Goal: Task Accomplishment & Management: Use online tool/utility

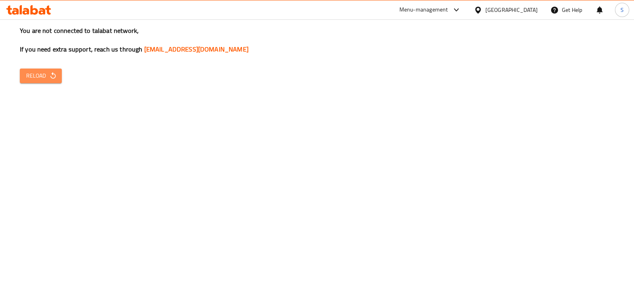
click at [42, 78] on span "Reload" at bounding box center [40, 76] width 29 height 10
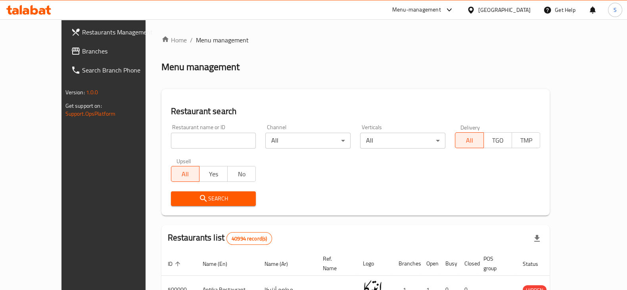
click at [171, 138] on input "search" at bounding box center [213, 141] width 85 height 16
type input "fostok"
click button "Search" at bounding box center [213, 199] width 85 height 15
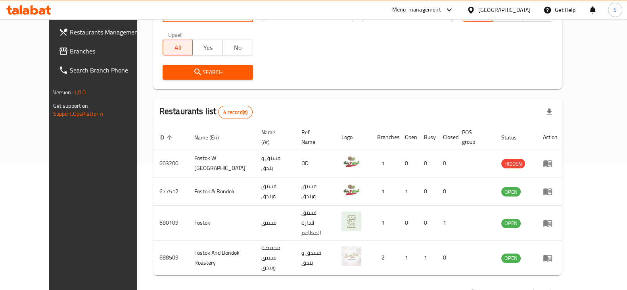
scroll to position [133, 0]
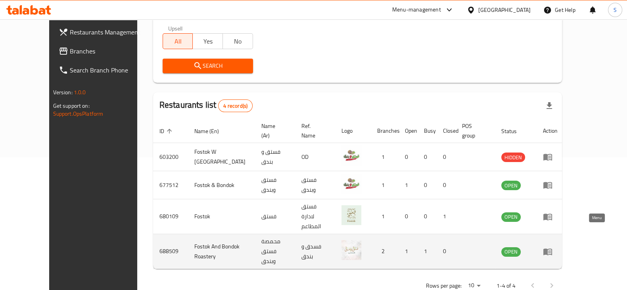
click at [552, 247] on icon "enhanced table" at bounding box center [548, 252] width 10 height 10
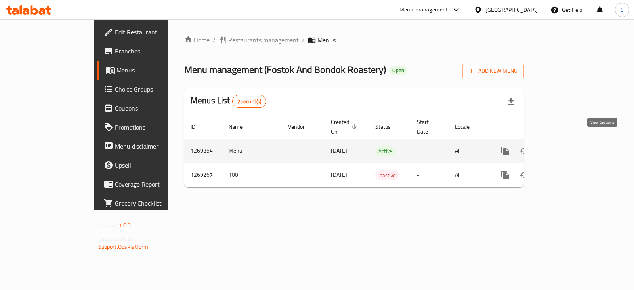
click at [567, 146] on icon "enhanced table" at bounding box center [563, 151] width 10 height 10
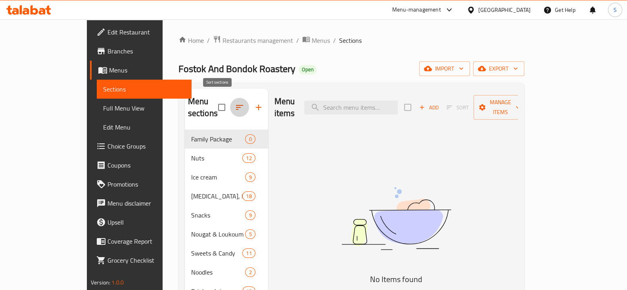
click at [235, 103] on icon "button" at bounding box center [240, 108] width 10 height 10
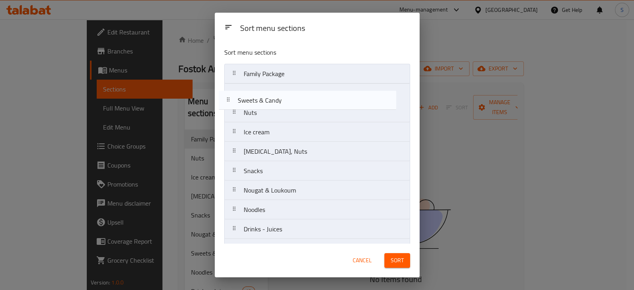
drag, startPoint x: 262, startPoint y: 188, endPoint x: 253, endPoint y: 85, distance: 103.5
click at [253, 85] on nav "Family Package Nuts Ice cream [MEDICAL_DATA], Nuts Snacks Nougat & Loukoum Swee…" at bounding box center [317, 220] width 186 height 312
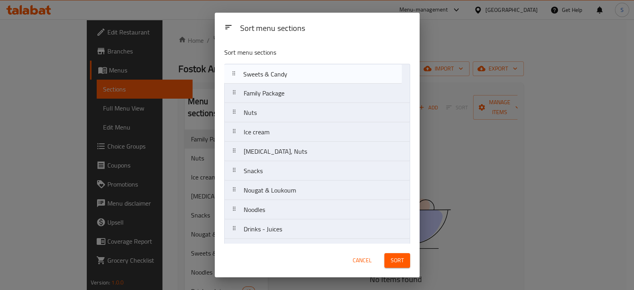
drag, startPoint x: 267, startPoint y: 93, endPoint x: 267, endPoint y: 72, distance: 21.0
click at [267, 72] on nav "Family Package Sweets & Candy Nuts Ice cream [MEDICAL_DATA], Nuts Snacks Nougat…" at bounding box center [317, 220] width 186 height 312
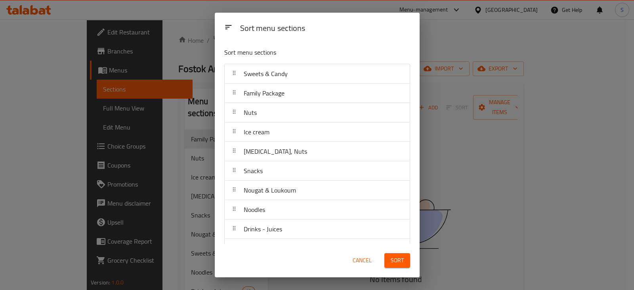
click at [403, 257] on span "Sort" at bounding box center [397, 261] width 13 height 10
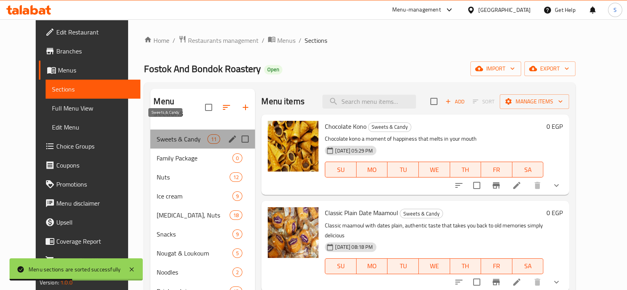
click at [181, 134] on span "Sweets & Candy" at bounding box center [182, 139] width 51 height 10
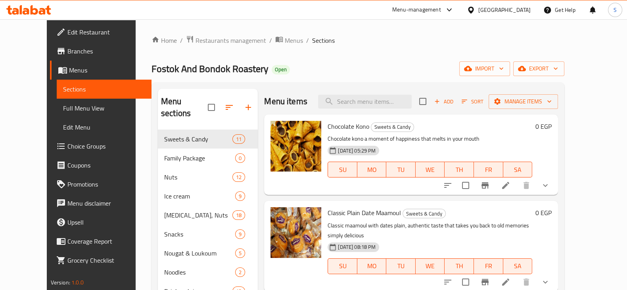
click at [510, 186] on icon at bounding box center [506, 186] width 10 height 10
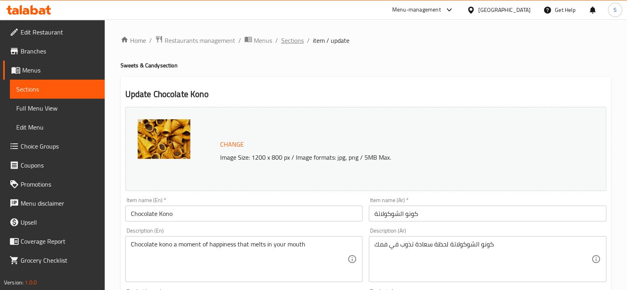
click at [296, 37] on span "Sections" at bounding box center [292, 41] width 23 height 10
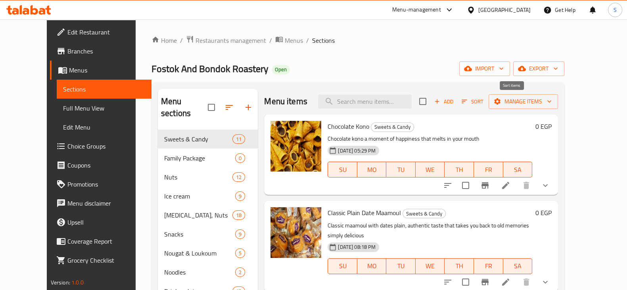
click at [483, 101] on span "Sort" at bounding box center [473, 101] width 22 height 9
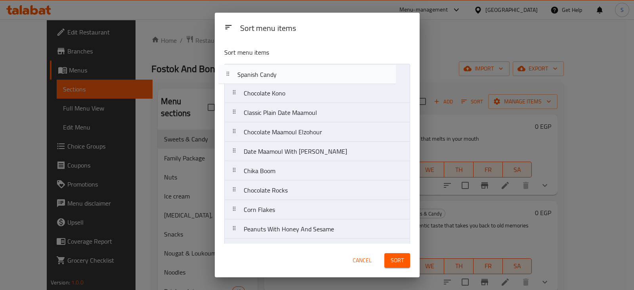
drag, startPoint x: 281, startPoint y: 190, endPoint x: 274, endPoint y: 73, distance: 118.0
click at [274, 73] on nav "Chocolate Kono Classic Plain Date Maamoul Chocolate Maamoul Elzohour Date Maamo…" at bounding box center [317, 171] width 186 height 215
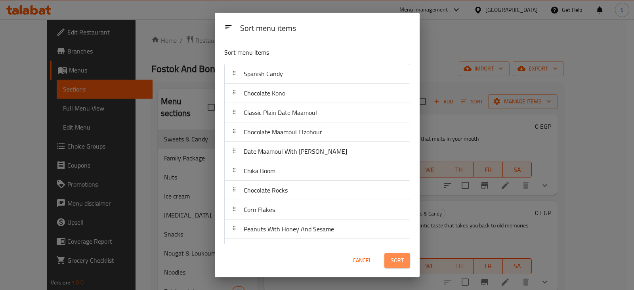
click at [405, 259] on button "Sort" at bounding box center [398, 260] width 26 height 15
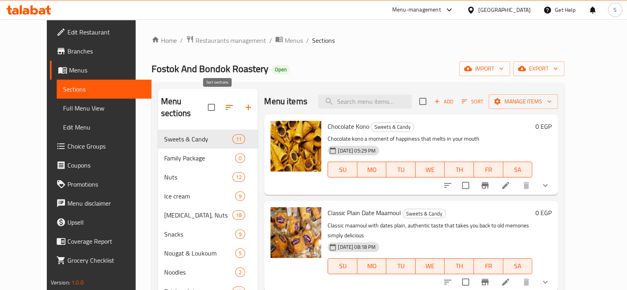
click at [226, 105] on icon "button" at bounding box center [229, 107] width 7 height 5
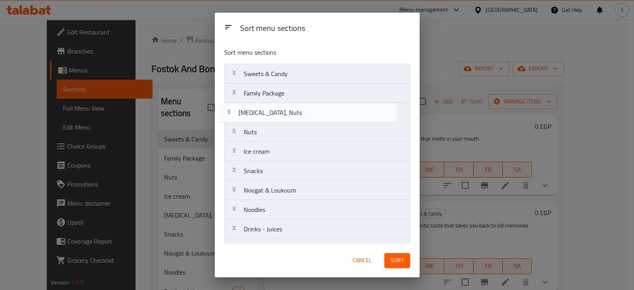
drag, startPoint x: 260, startPoint y: 155, endPoint x: 253, endPoint y: 105, distance: 51.3
click at [253, 105] on nav "Sweets & Candy Family Package Nuts Ice cream [MEDICAL_DATA], Nuts Snacks Nougat…" at bounding box center [317, 220] width 186 height 312
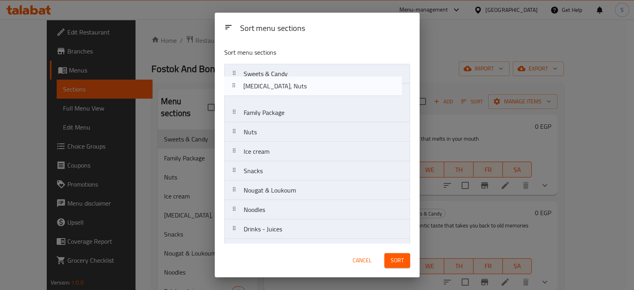
drag, startPoint x: 257, startPoint y: 114, endPoint x: 257, endPoint y: 84, distance: 30.1
click at [257, 84] on nav "Sweets & Candy Family Package [MEDICAL_DATA], Nuts Nuts Ice cream Snacks Nougat…" at bounding box center [317, 220] width 186 height 312
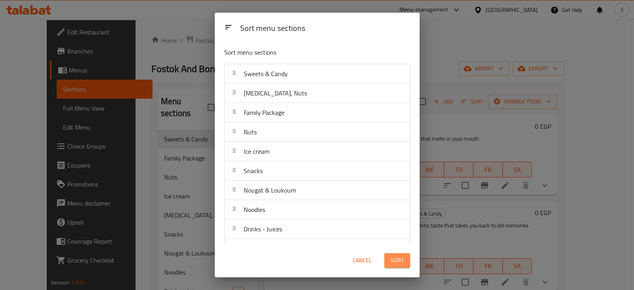
click at [404, 259] on span "Sort" at bounding box center [397, 261] width 13 height 10
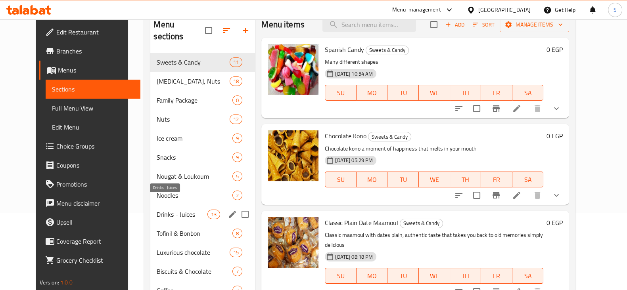
scroll to position [30, 0]
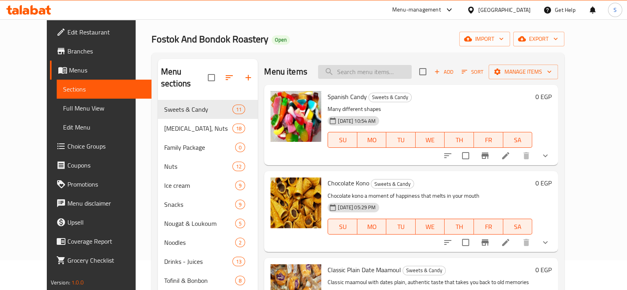
click at [374, 74] on input "search" at bounding box center [365, 72] width 94 height 14
type input "v"
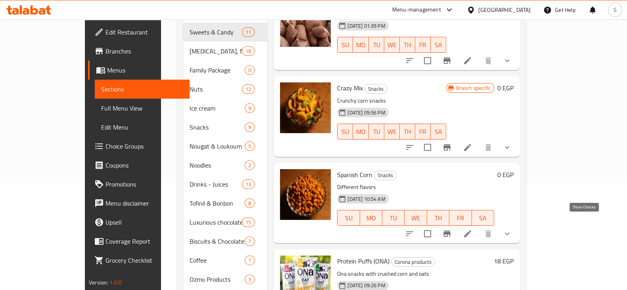
type input "corn"
click at [512, 229] on icon "show more" at bounding box center [507, 234] width 10 height 10
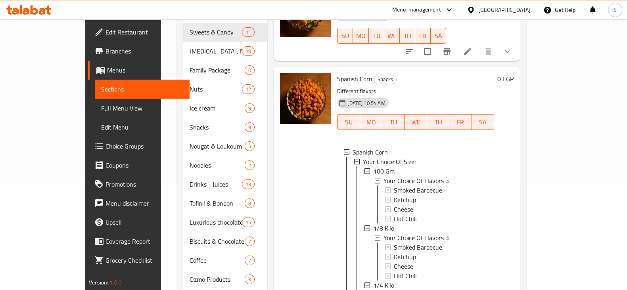
scroll to position [1, 0]
click at [373, 166] on span "100 Gm" at bounding box center [383, 171] width 21 height 10
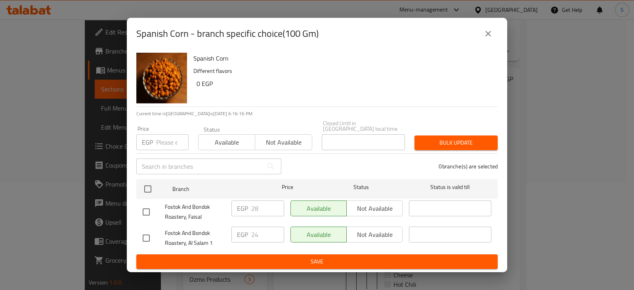
click at [487, 34] on icon "close" at bounding box center [489, 34] width 6 height 6
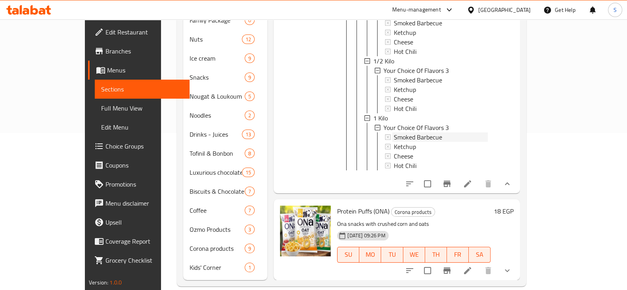
click at [402, 132] on span "Smoked Barbecue" at bounding box center [418, 137] width 48 height 10
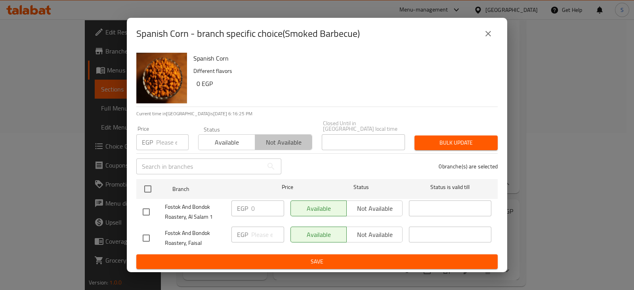
click at [286, 139] on span "Not available" at bounding box center [284, 142] width 50 height 11
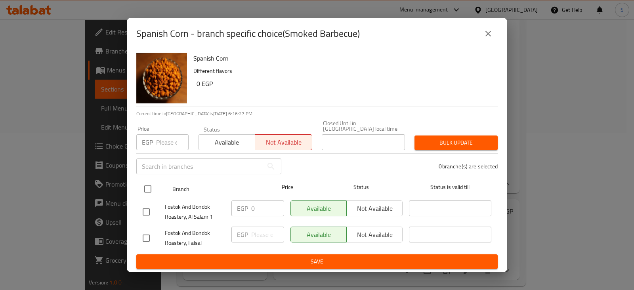
click at [149, 186] on input "checkbox" at bounding box center [148, 189] width 17 height 17
checkbox input "true"
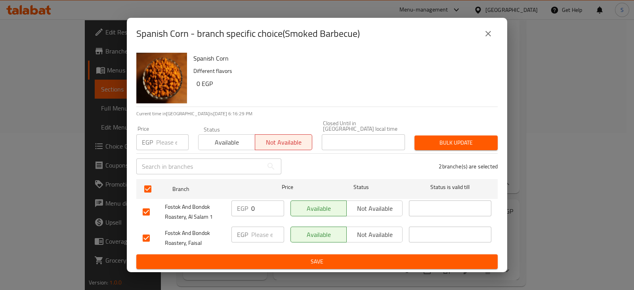
click at [435, 146] on button "Bulk update" at bounding box center [456, 143] width 83 height 15
click at [492, 33] on icon "close" at bounding box center [489, 34] width 10 height 10
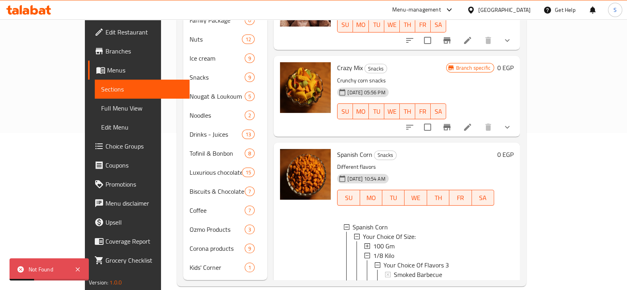
scroll to position [0, 0]
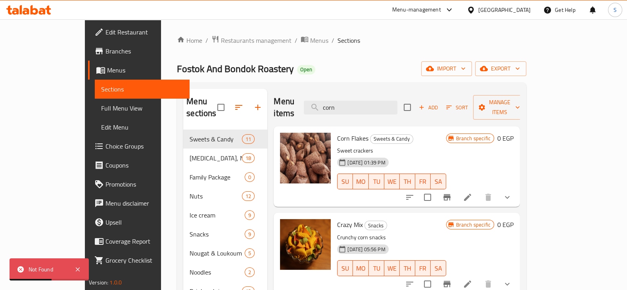
click at [105, 145] on span "Choice Groups" at bounding box center [144, 147] width 78 height 10
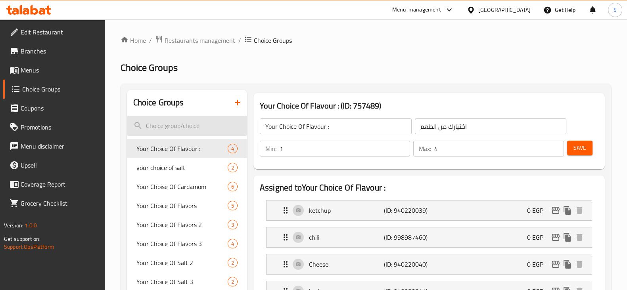
click at [172, 125] on input "search" at bounding box center [187, 126] width 120 height 20
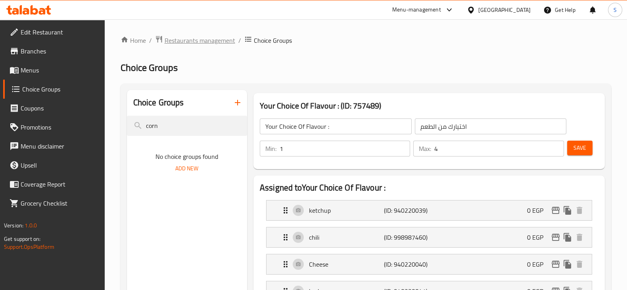
type input "corn"
click at [201, 37] on span "Restaurants management" at bounding box center [200, 41] width 71 height 10
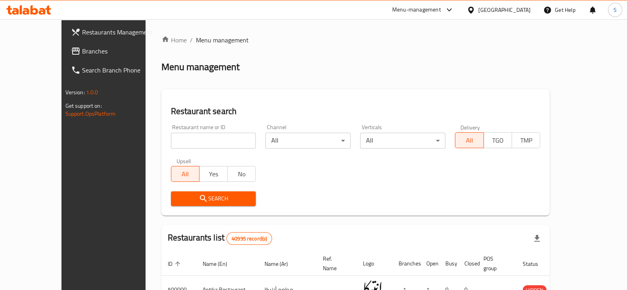
click at [193, 142] on input "search" at bounding box center [213, 141] width 85 height 16
type input "fostok"
click at [178, 193] on button "Search" at bounding box center [213, 199] width 85 height 15
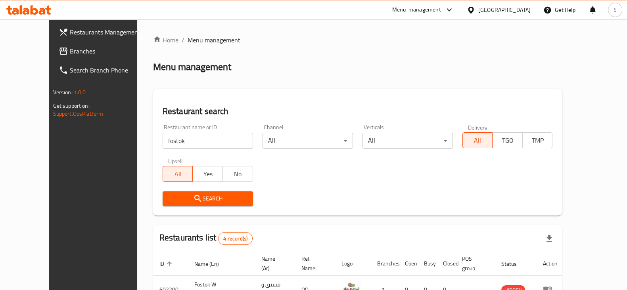
scroll to position [133, 0]
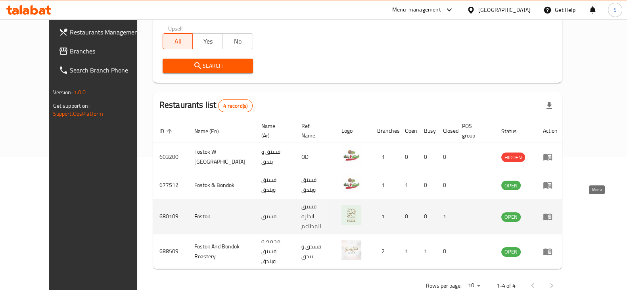
click at [552, 214] on icon "enhanced table" at bounding box center [547, 217] width 9 height 7
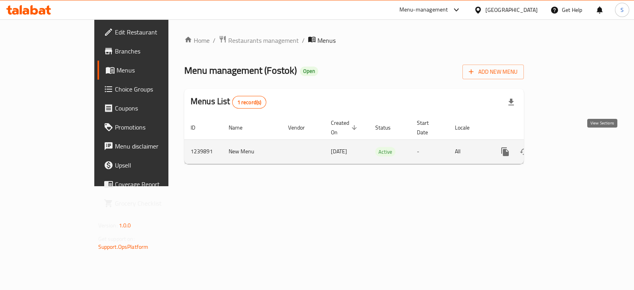
click at [566, 148] on icon "enhanced table" at bounding box center [562, 151] width 7 height 7
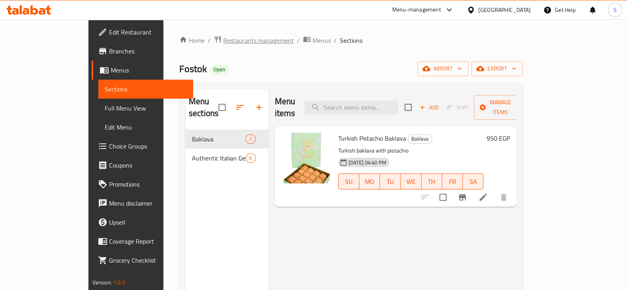
click at [223, 42] on span "Restaurants management" at bounding box center [258, 41] width 71 height 10
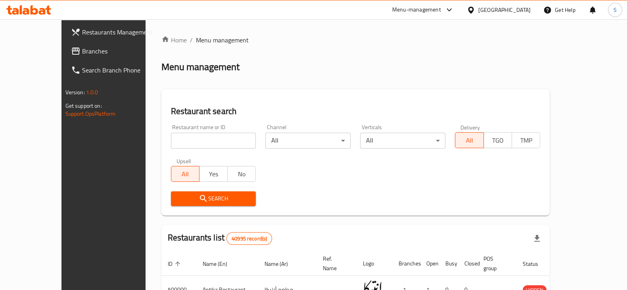
click at [198, 143] on input "search" at bounding box center [213, 141] width 85 height 16
type input "fostok"
click at [188, 195] on span "Search" at bounding box center [213, 199] width 73 height 10
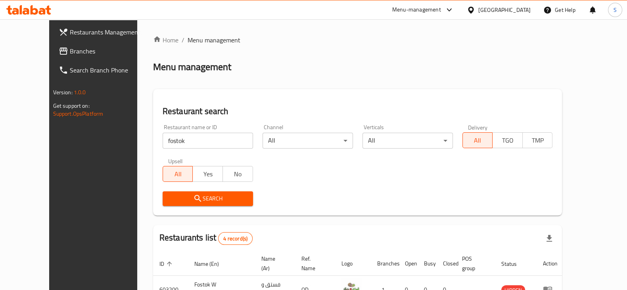
scroll to position [133, 0]
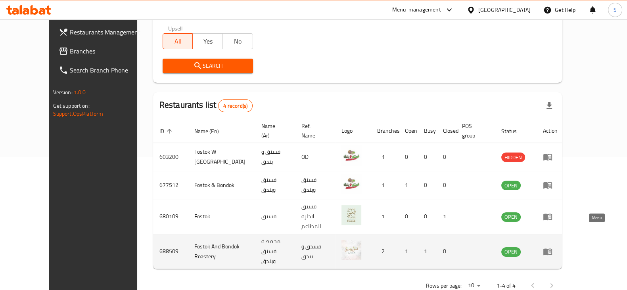
click at [552, 249] on icon "enhanced table" at bounding box center [547, 252] width 9 height 7
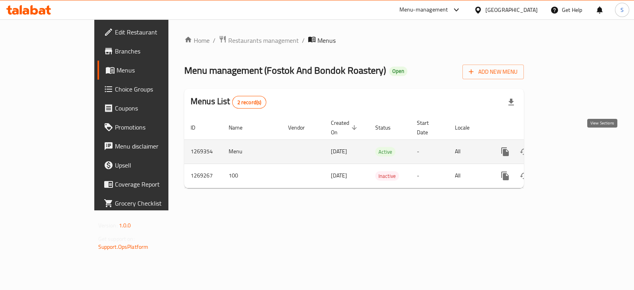
click at [567, 147] on icon "enhanced table" at bounding box center [563, 152] width 10 height 10
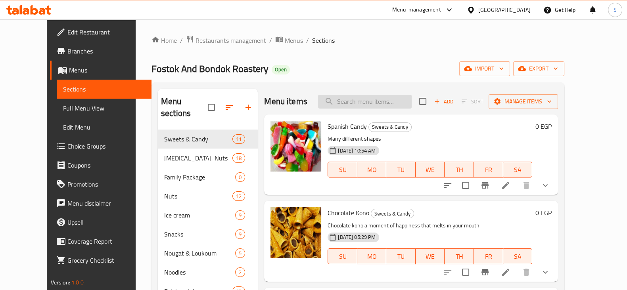
click at [377, 98] on input "search" at bounding box center [365, 102] width 94 height 14
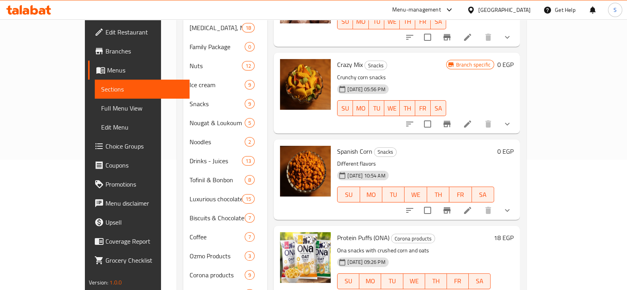
scroll to position [131, 0]
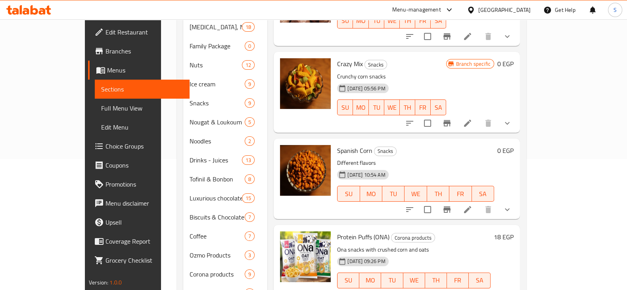
type input "corn"
click at [472, 205] on icon at bounding box center [468, 210] width 10 height 10
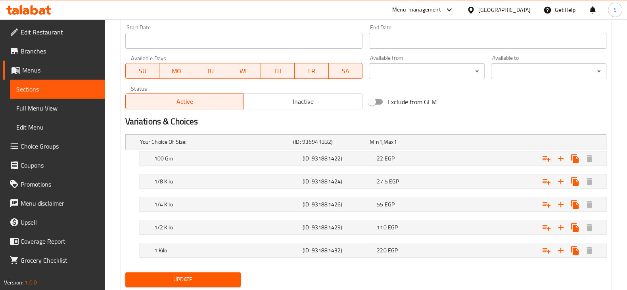
scroll to position [367, 0]
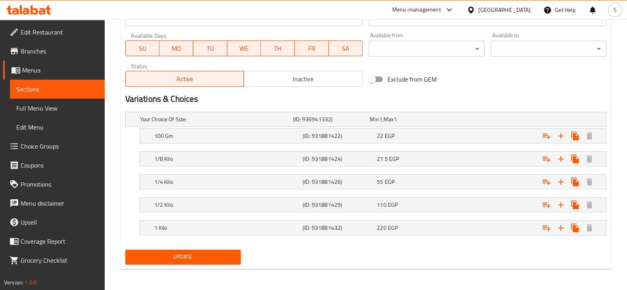
click at [37, 144] on span "Choice Groups" at bounding box center [60, 147] width 78 height 10
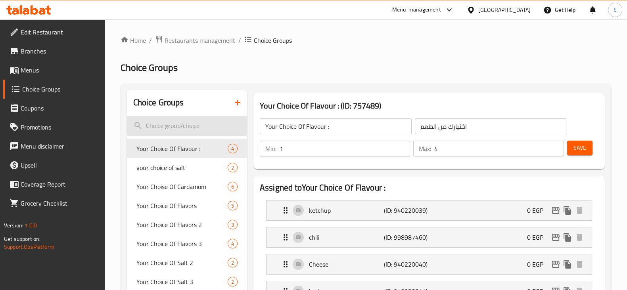
click at [174, 121] on input "search" at bounding box center [187, 126] width 120 height 20
type input "C"
click at [239, 106] on icon "button" at bounding box center [238, 103] width 10 height 10
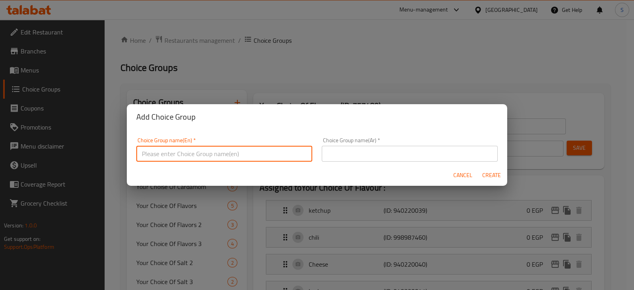
click at [184, 149] on input "text" at bounding box center [224, 154] width 176 height 16
type input "C"
type input "Choose Corn Flavor"
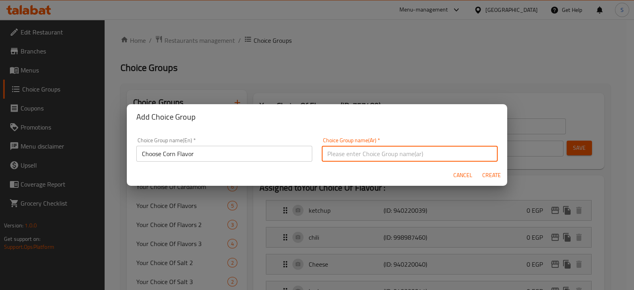
click at [361, 154] on input "text" at bounding box center [410, 154] width 176 height 16
type input "اختيارك من اطعمة الذرة"
click at [479, 168] on button "Create" at bounding box center [491, 175] width 25 height 15
type input "Choose Corn Flavor"
type input "اختيارك من اطعمة الذرة"
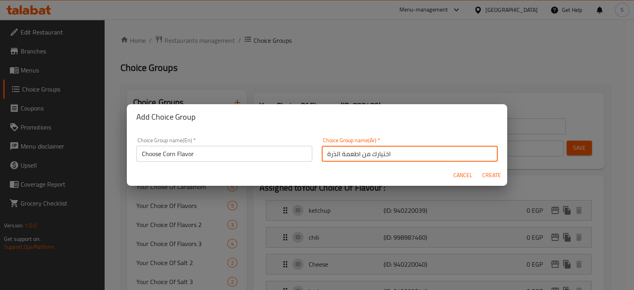
type input "0"
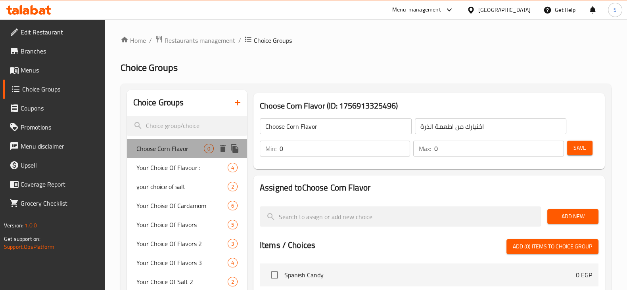
click at [157, 153] on span "Choose Corn Flavor" at bounding box center [169, 149] width 67 height 10
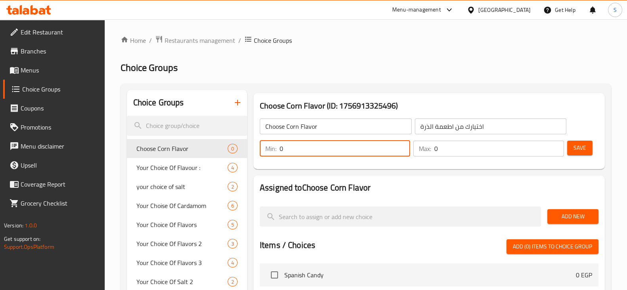
click at [308, 148] on input "0" at bounding box center [345, 149] width 130 height 16
type input "1"
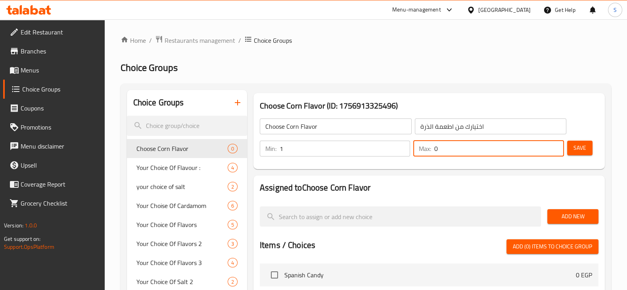
drag, startPoint x: 456, startPoint y: 147, endPoint x: 400, endPoint y: 144, distance: 56.4
click at [400, 144] on div "Min: 1 ​ Max: 0 ​" at bounding box center [412, 149] width 310 height 22
type input "4"
click at [581, 149] on span "Save" at bounding box center [579, 148] width 13 height 10
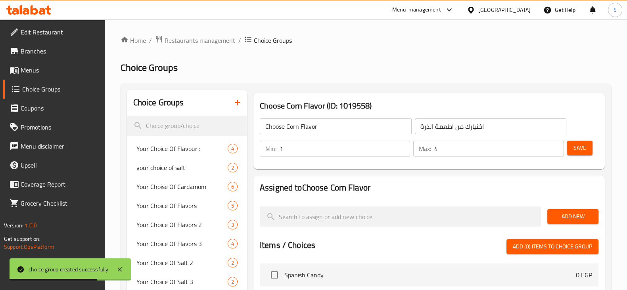
click at [440, 6] on div "Menu-management" at bounding box center [416, 10] width 49 height 10
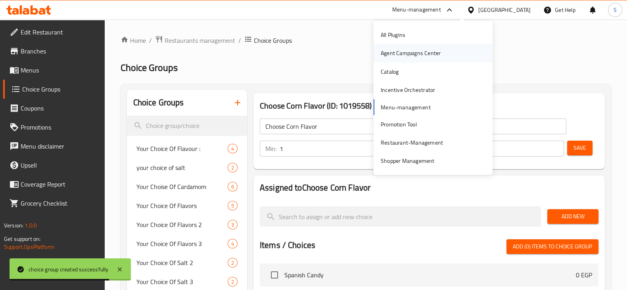
click at [431, 49] on div "Agent Campaigns Center" at bounding box center [411, 53] width 60 height 9
